Goal: Task Accomplishment & Management: Use online tool/utility

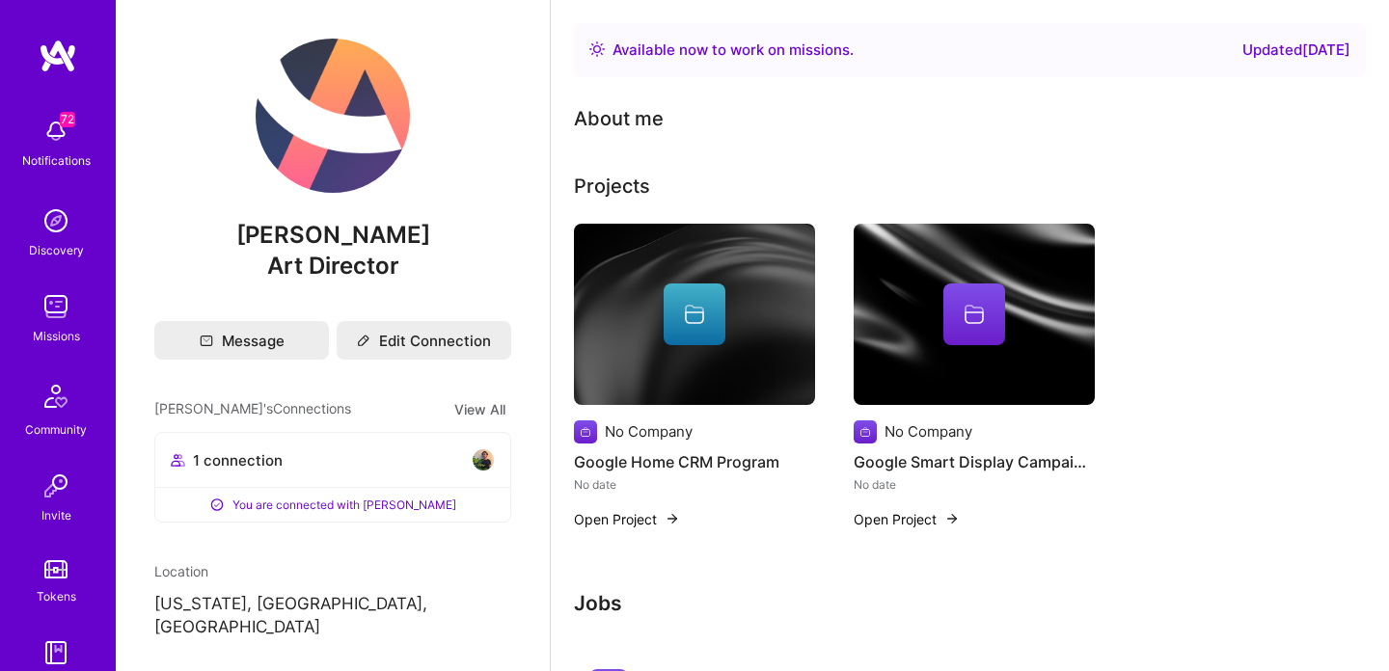
click at [50, 304] on img at bounding box center [56, 306] width 39 height 39
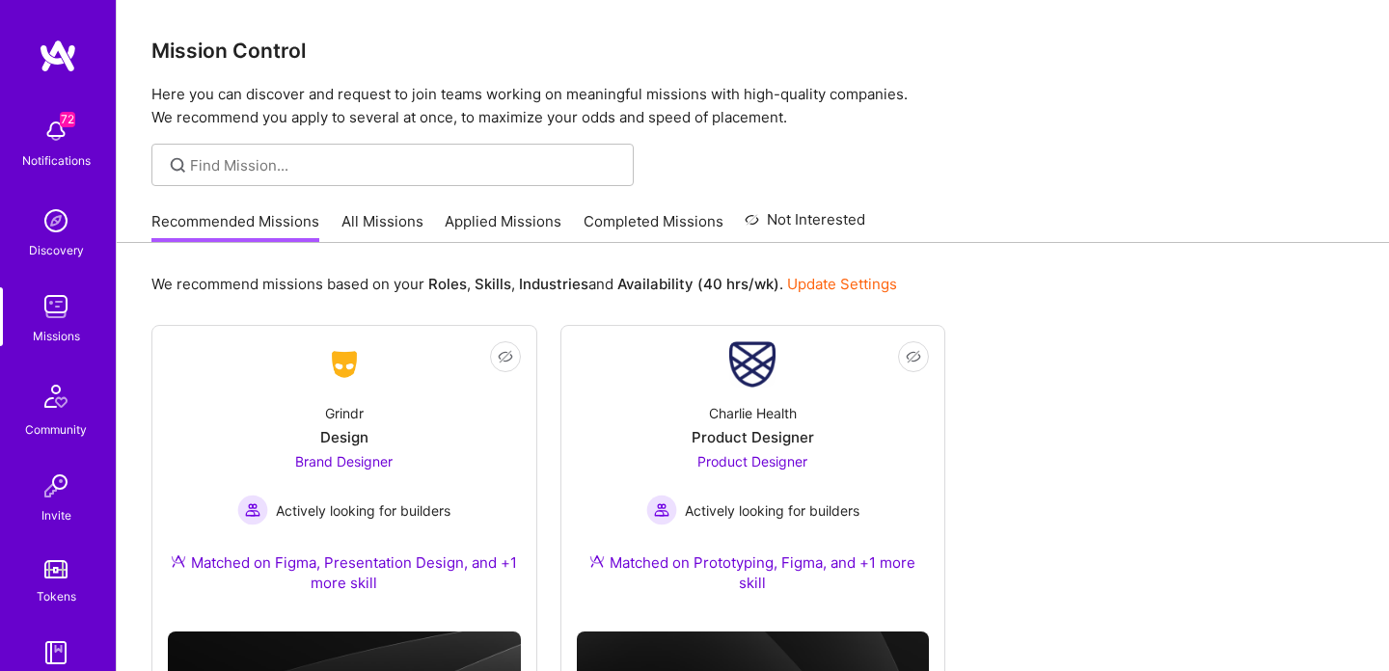
click at [383, 228] on link "All Missions" at bounding box center [382, 227] width 82 height 32
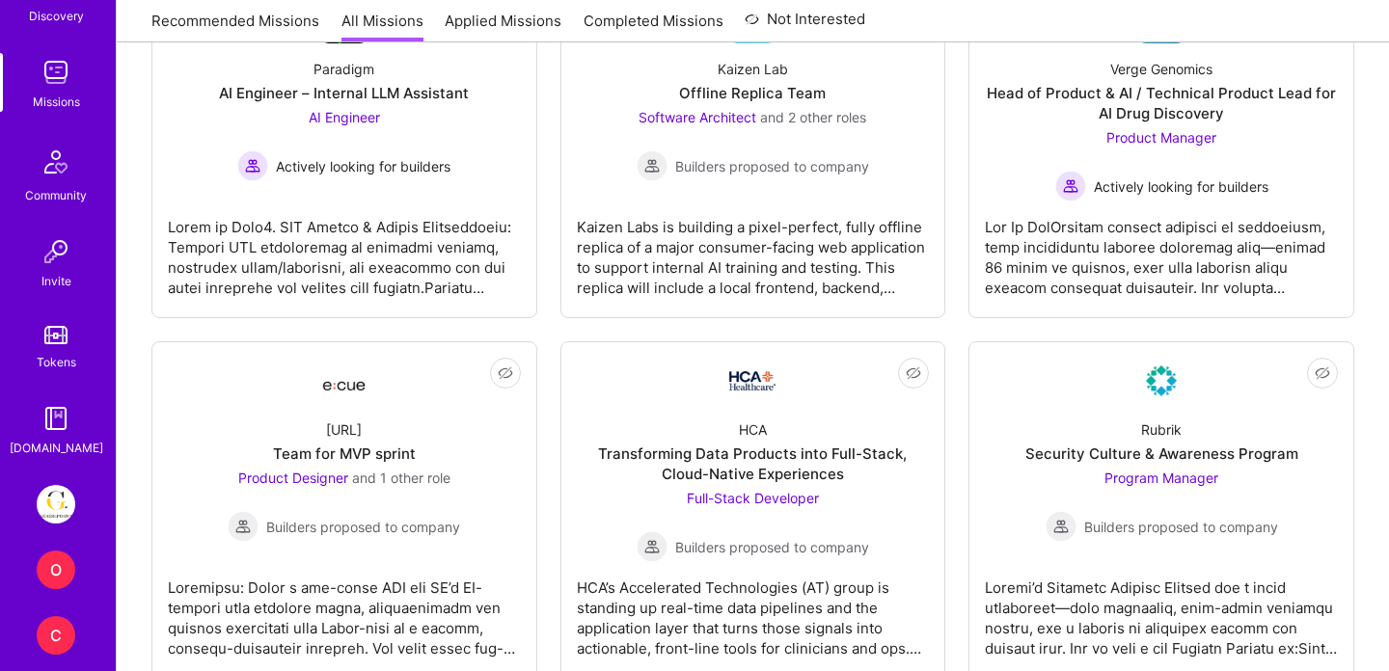
scroll to position [236, 0]
click at [66, 505] on img at bounding box center [56, 502] width 39 height 39
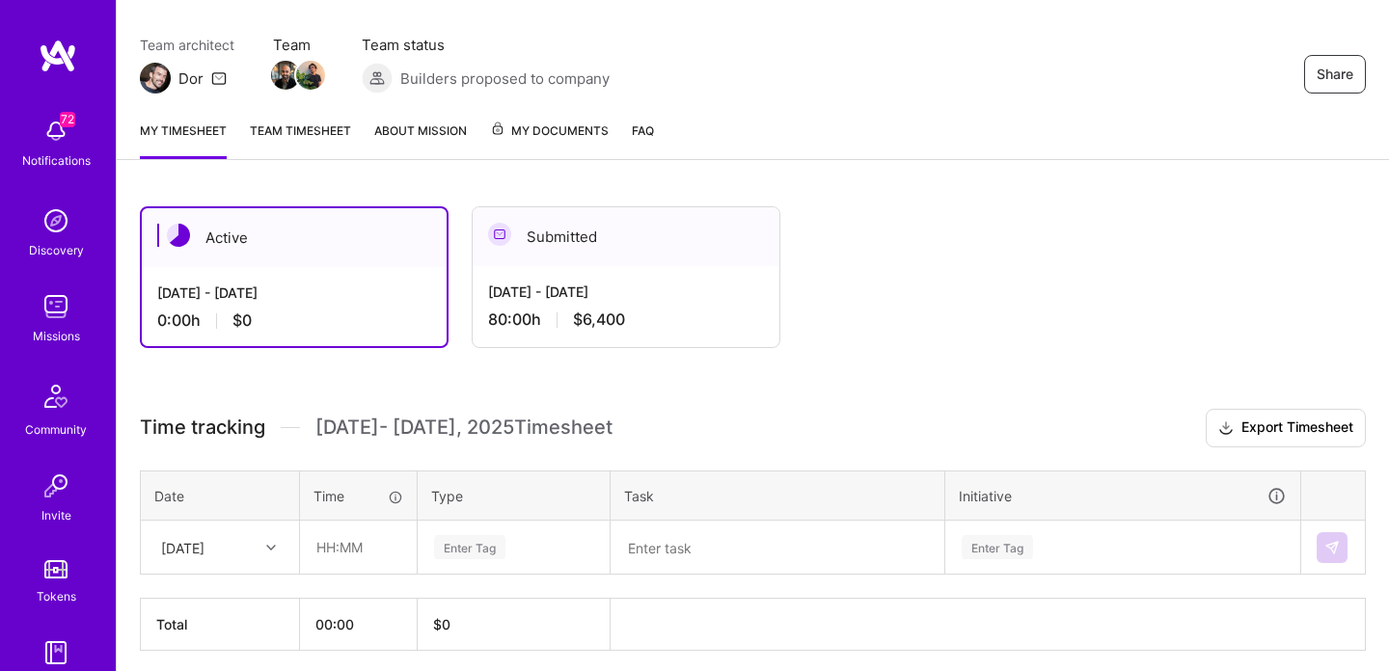
scroll to position [222, 0]
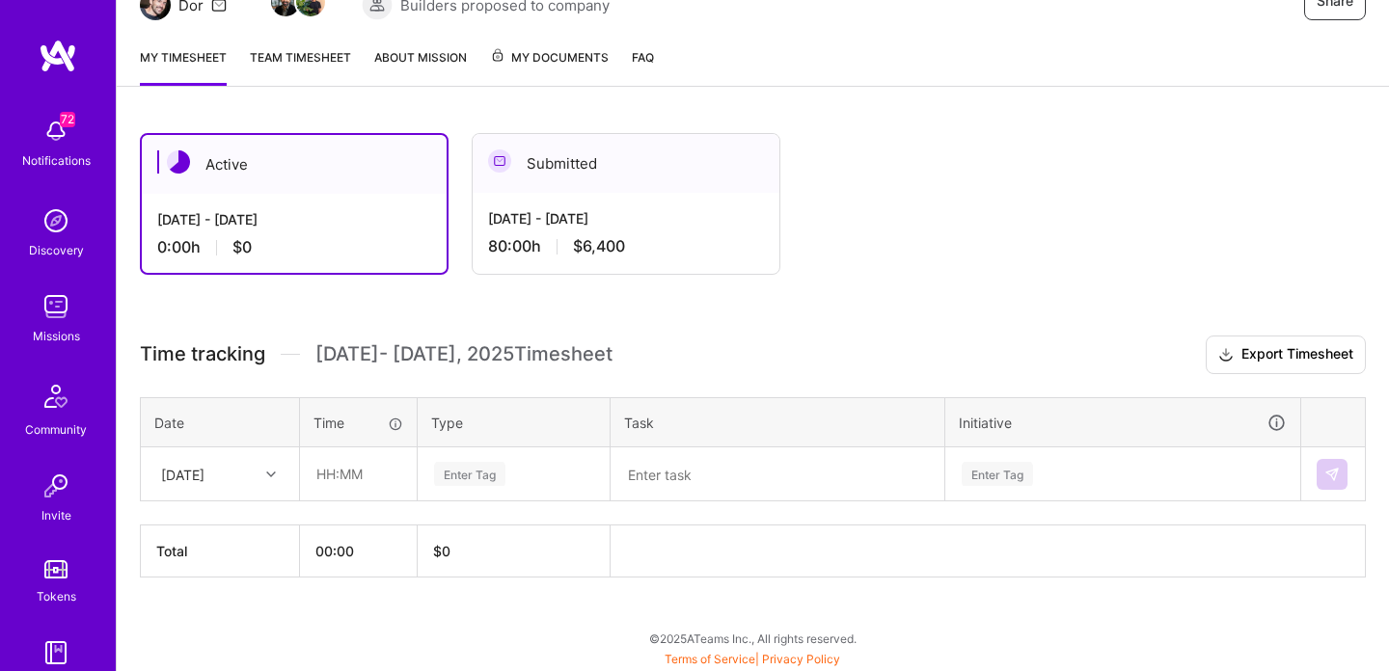
click at [251, 473] on div "[DATE]" at bounding box center [204, 474] width 107 height 32
click at [243, 463] on div "[DATE]" at bounding box center [204, 474] width 107 height 32
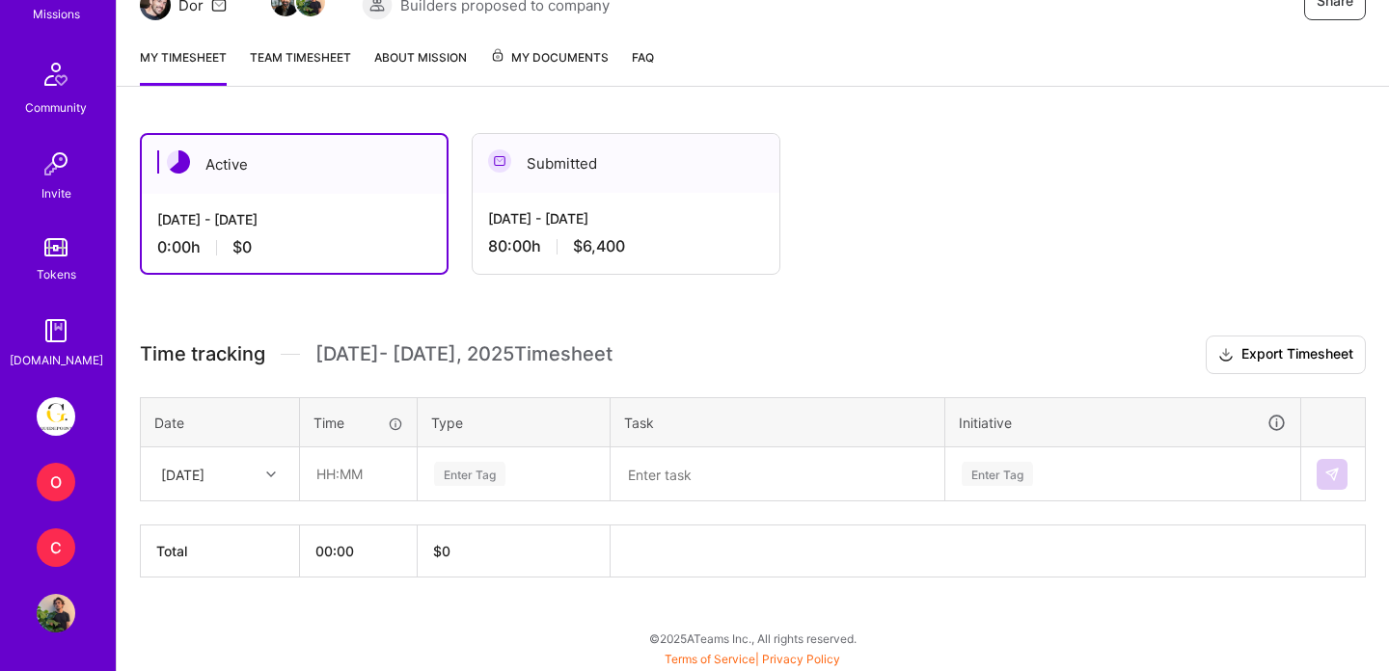
click at [52, 478] on div "O" at bounding box center [56, 482] width 39 height 39
